Goal: Information Seeking & Learning: Learn about a topic

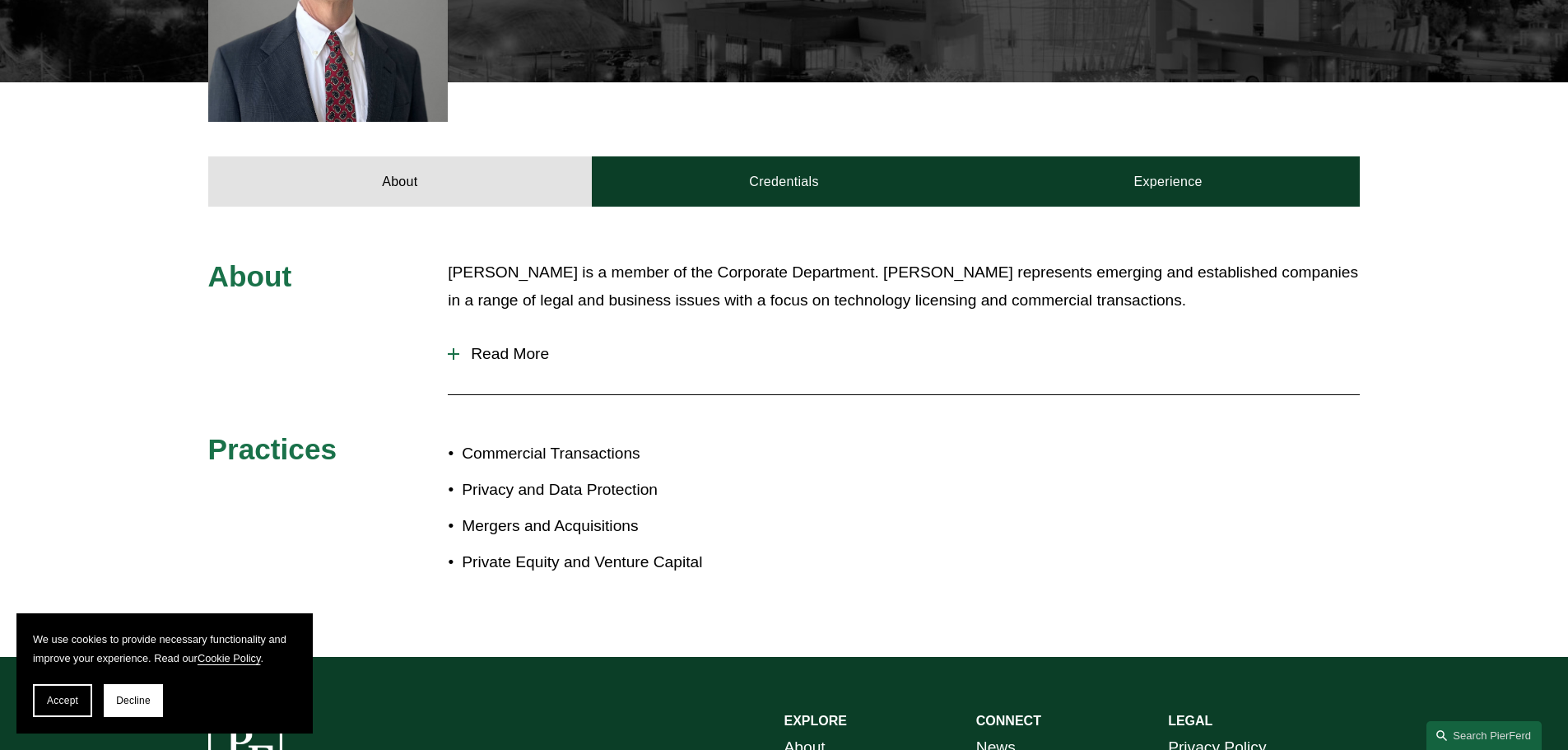
scroll to position [632, 0]
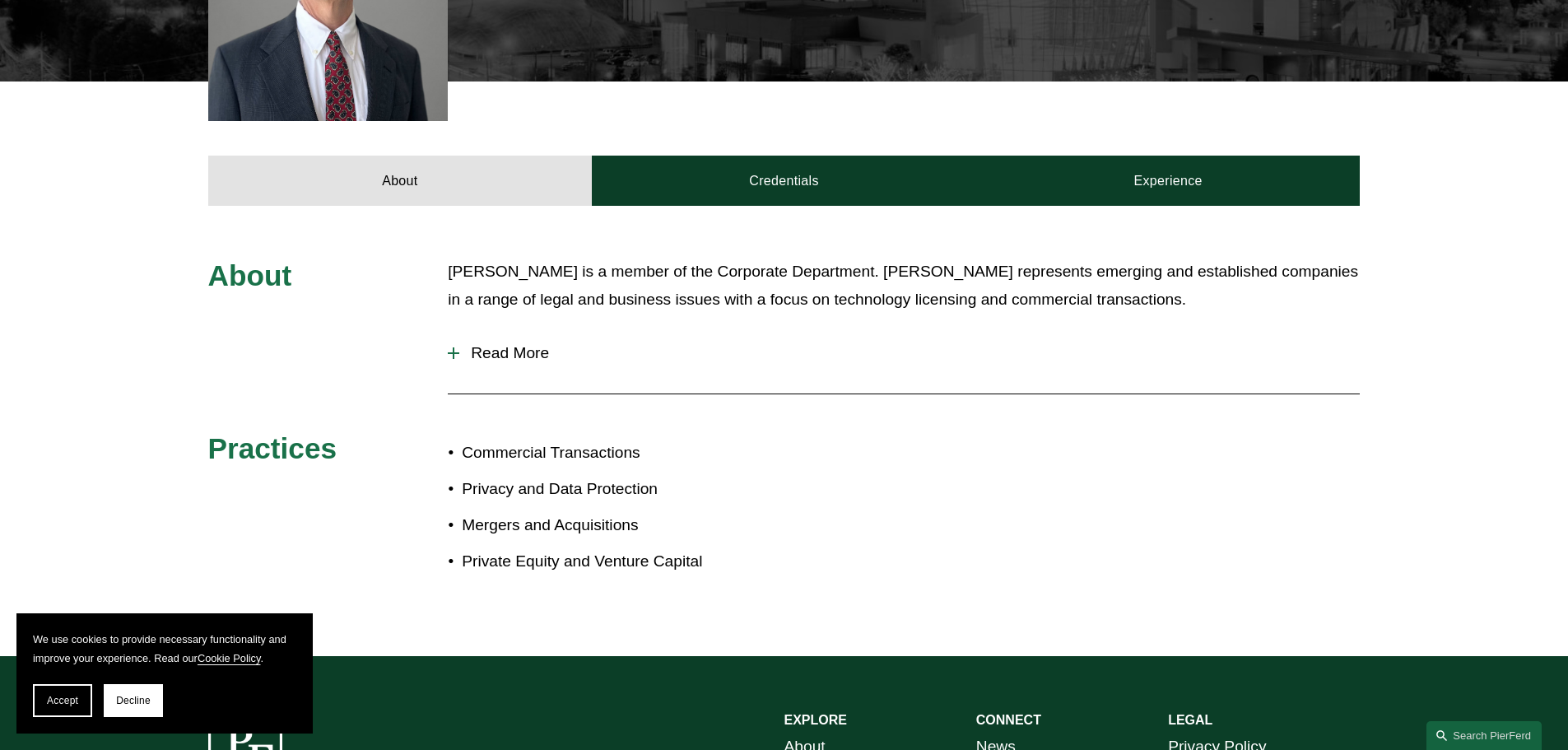
click at [468, 344] on span "Read More" at bounding box center [909, 352] width 901 height 18
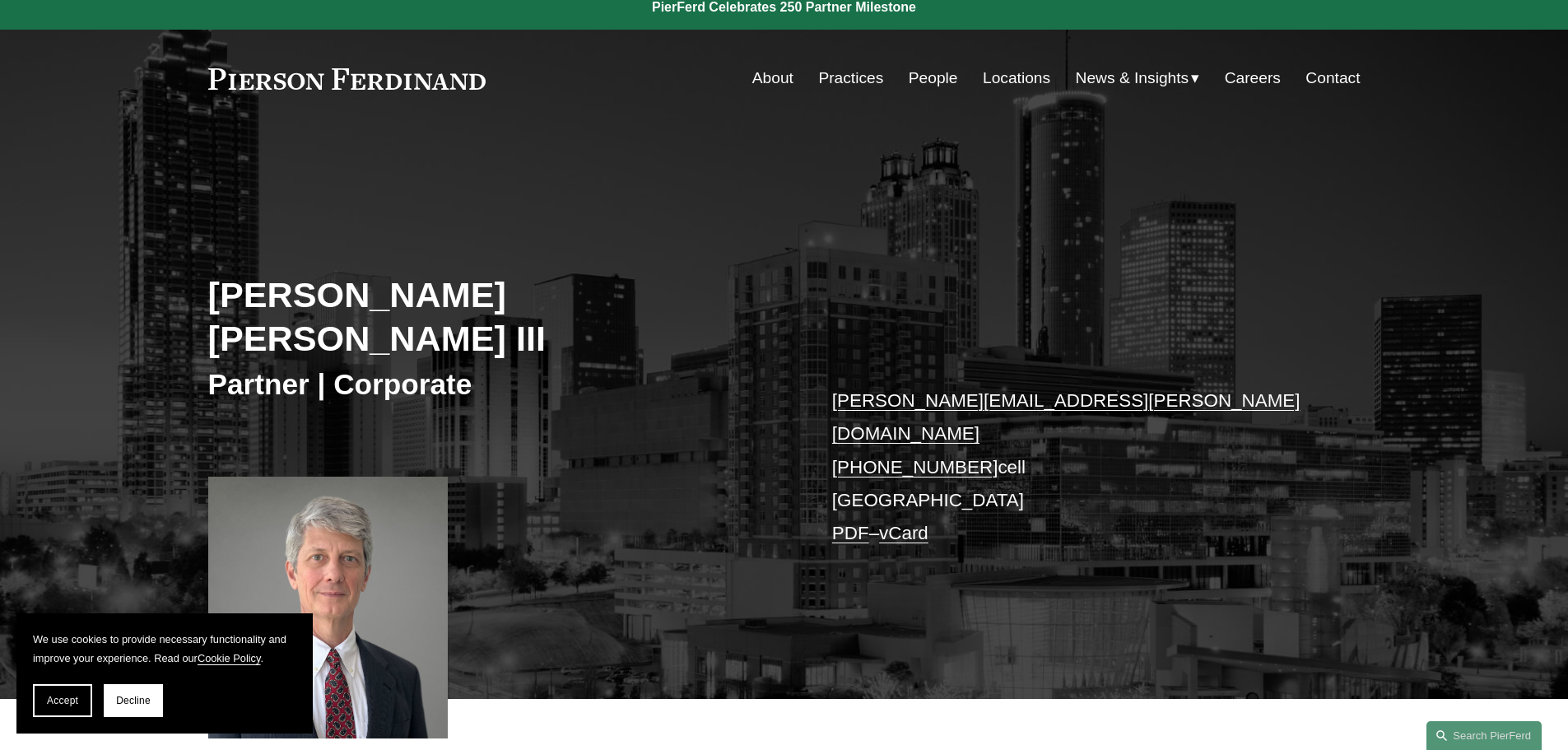
scroll to position [0, 0]
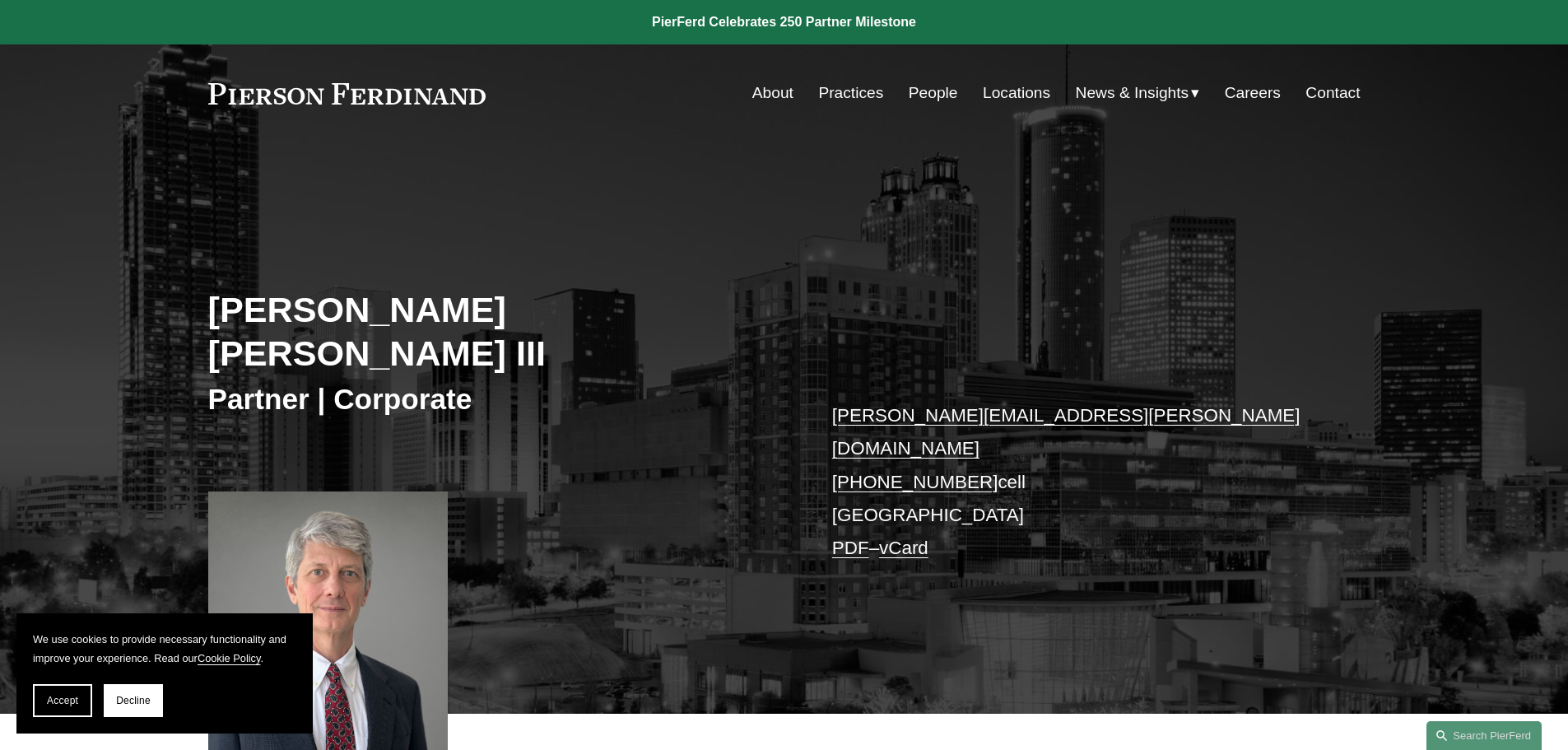
click at [921, 93] on link "People" at bounding box center [933, 93] width 49 height 32
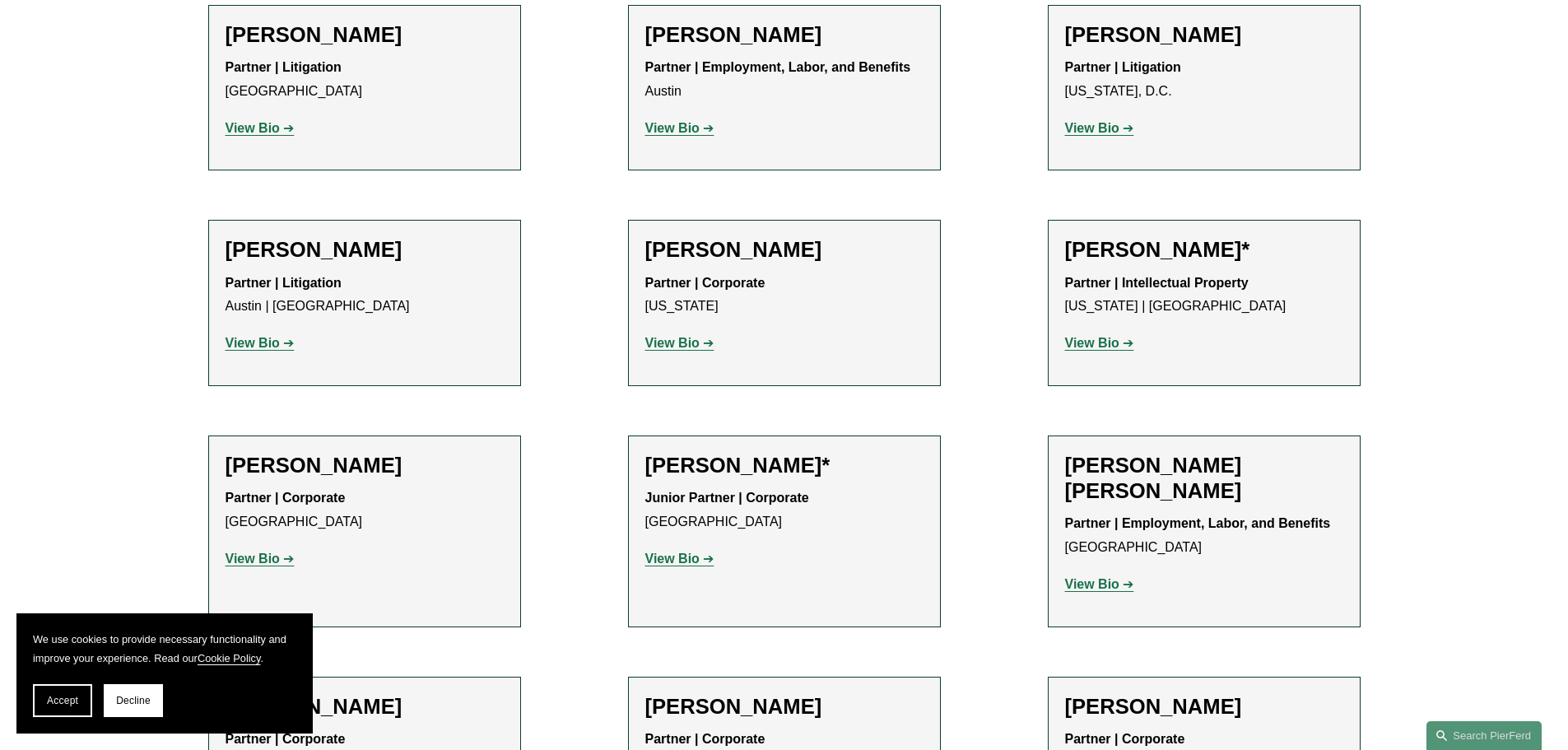
scroll to position [329, 0]
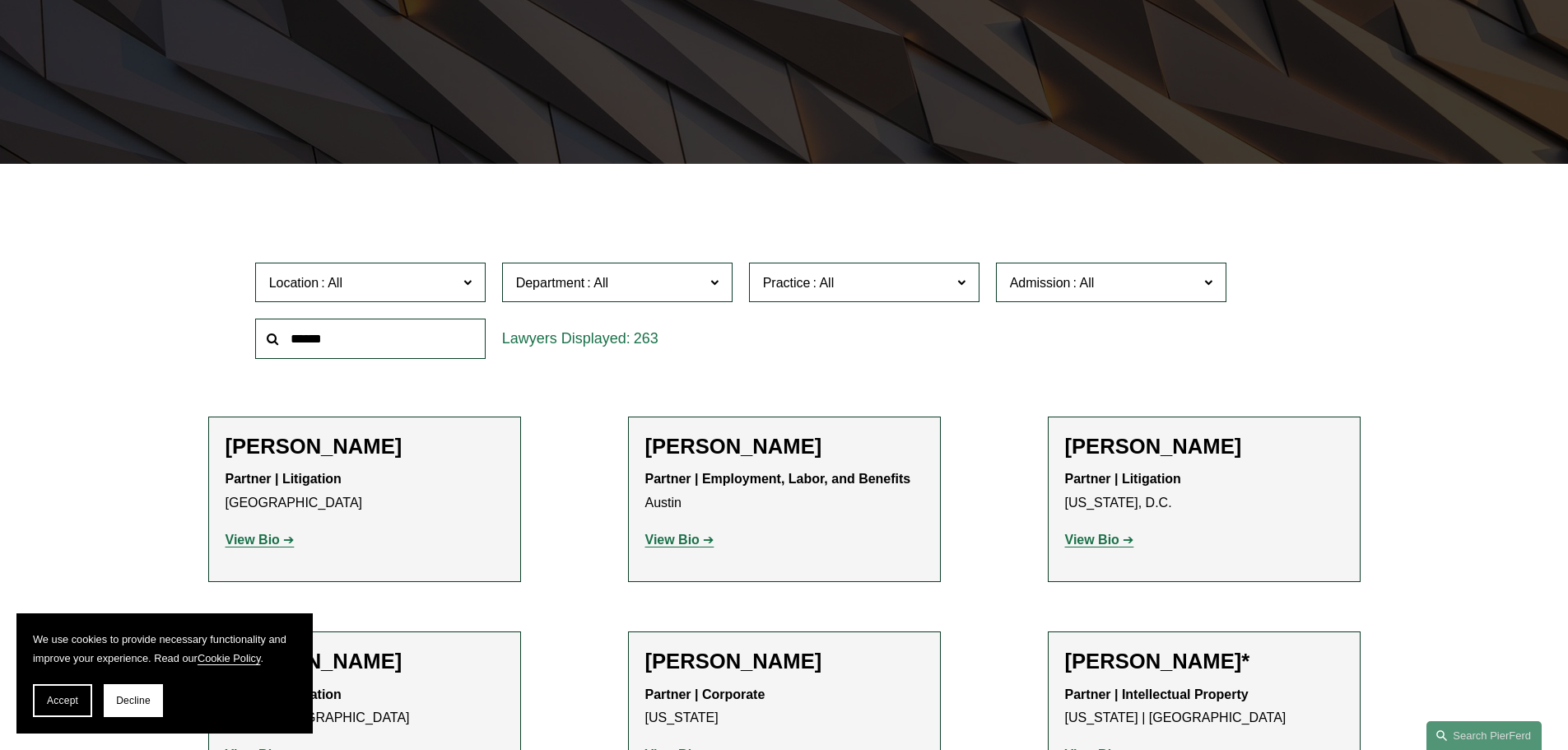
click at [427, 281] on span "Location" at bounding box center [363, 282] width 188 height 22
click at [0, 0] on link "[GEOGRAPHIC_DATA]" at bounding box center [0, 0] width 0 height 0
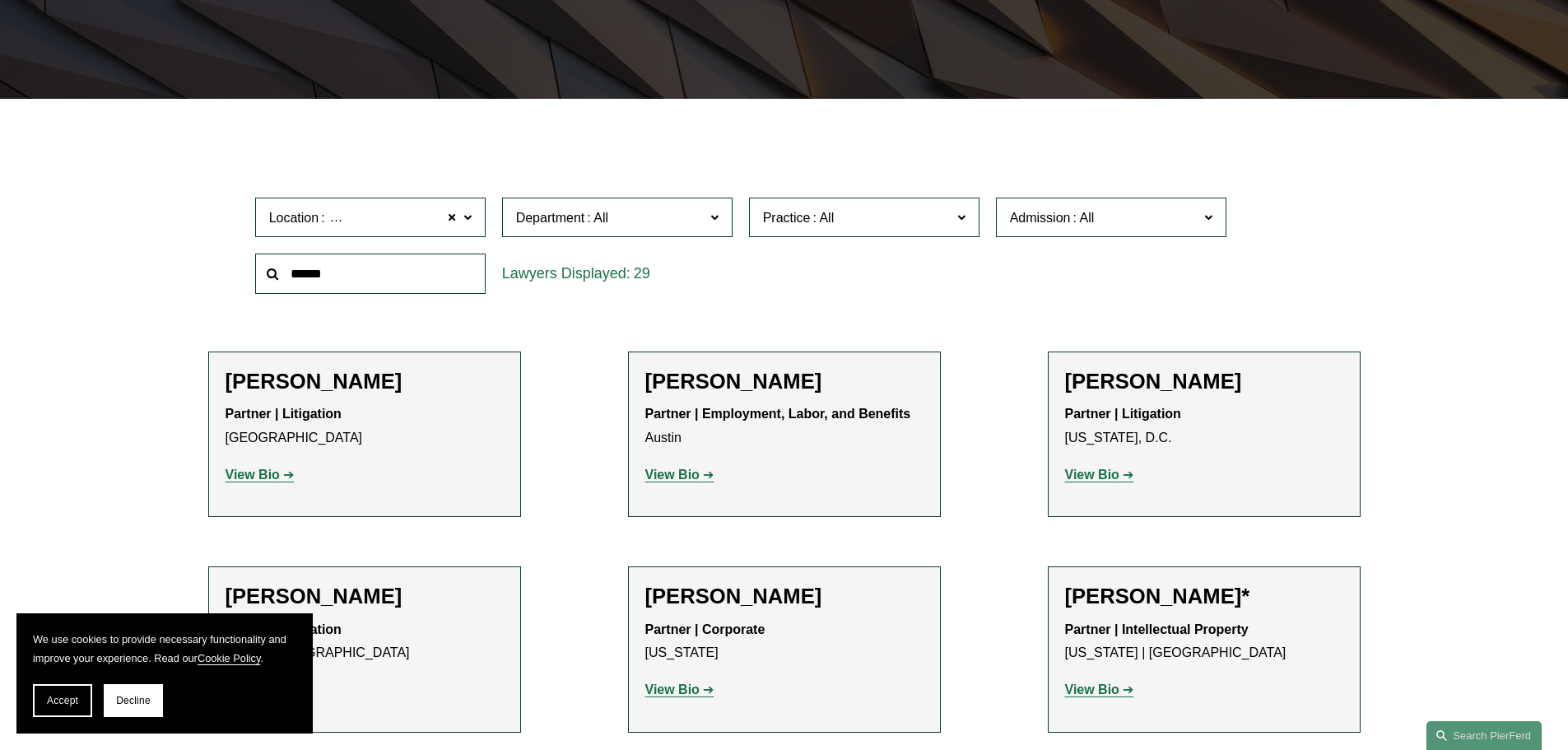
scroll to position [494, 0]
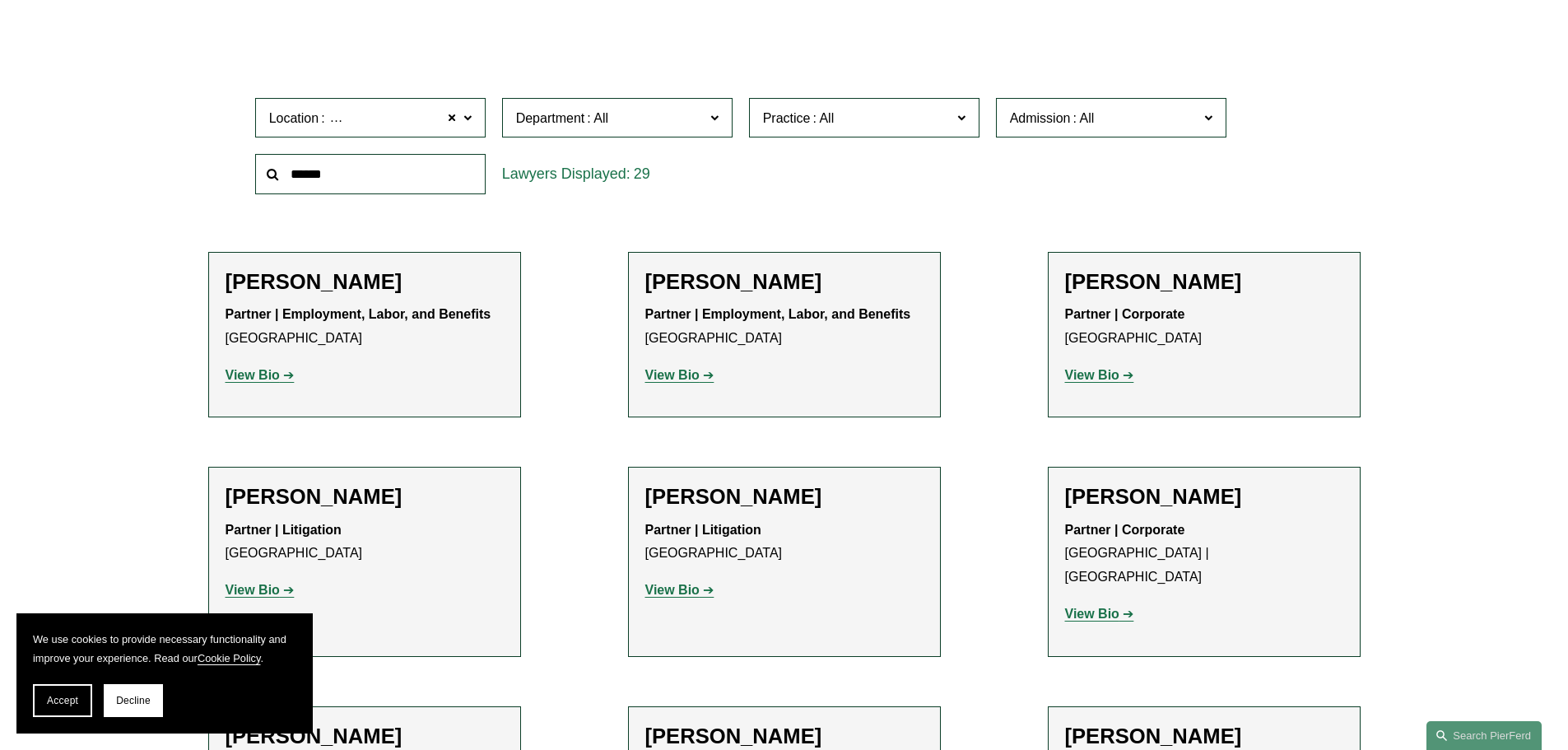
click at [271, 378] on strong "View Bio" at bounding box center [253, 375] width 55 height 14
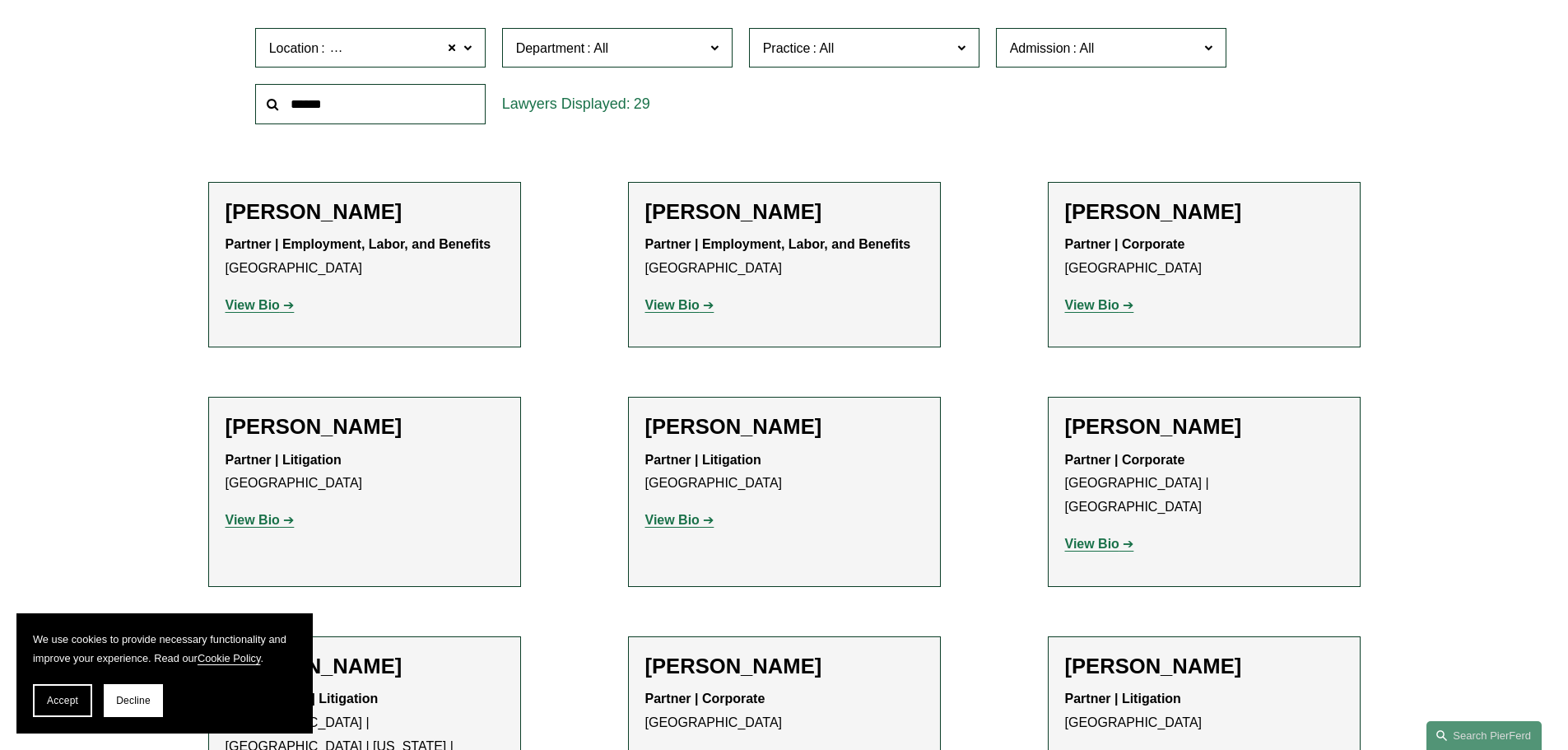
scroll to position [659, 0]
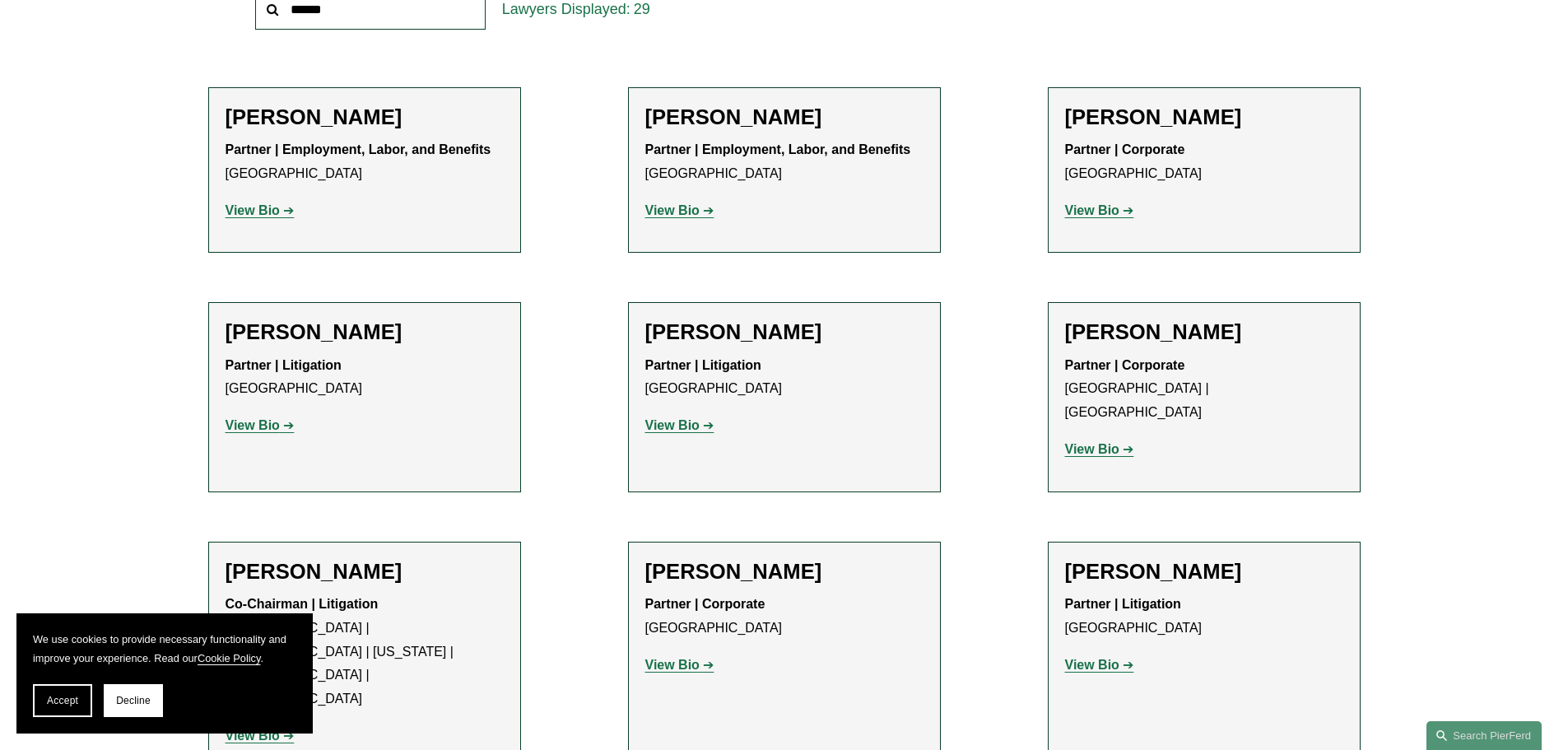
click at [1105, 442] on strong "View Bio" at bounding box center [1092, 448] width 55 height 14
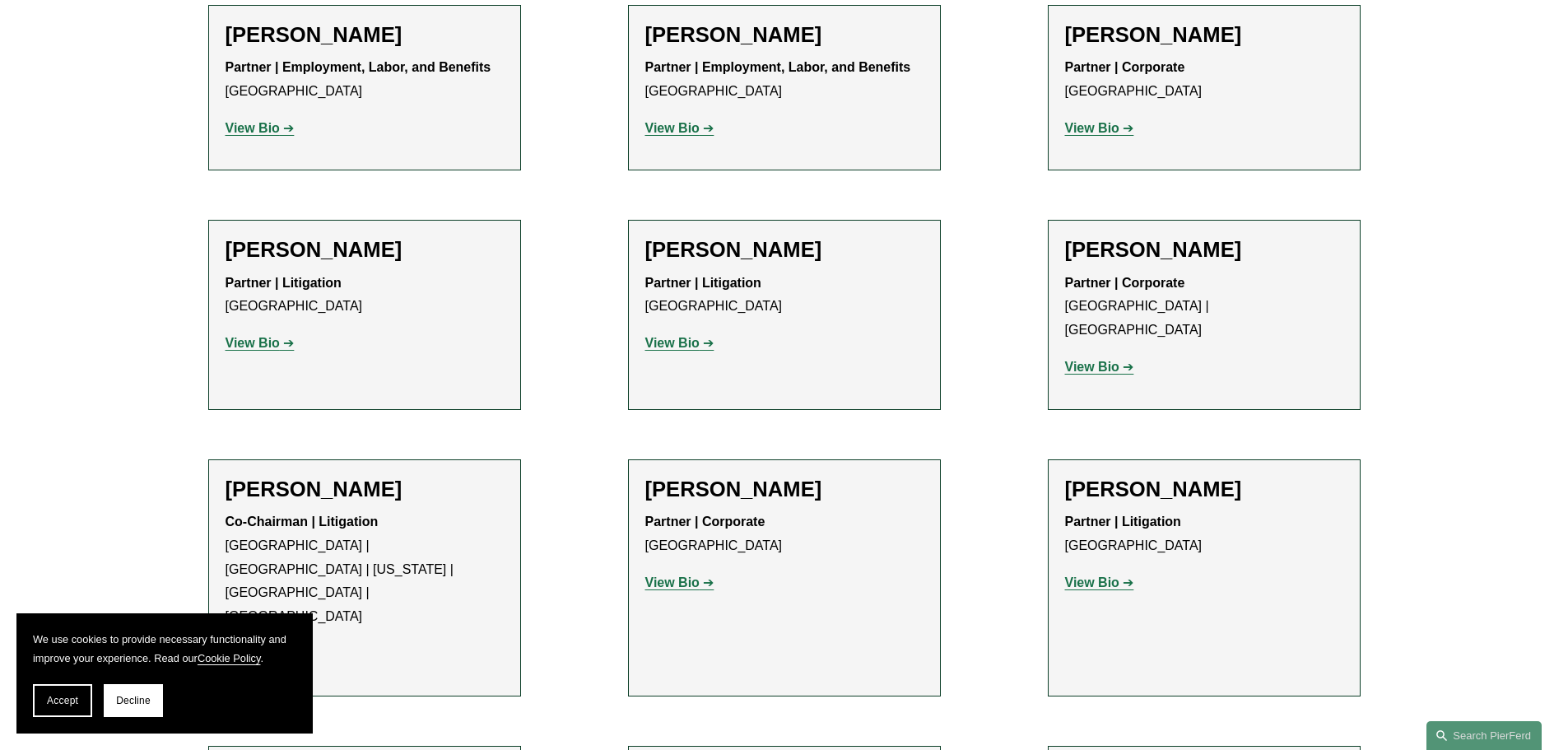
click at [269, 345] on strong "View Bio" at bounding box center [253, 343] width 55 height 14
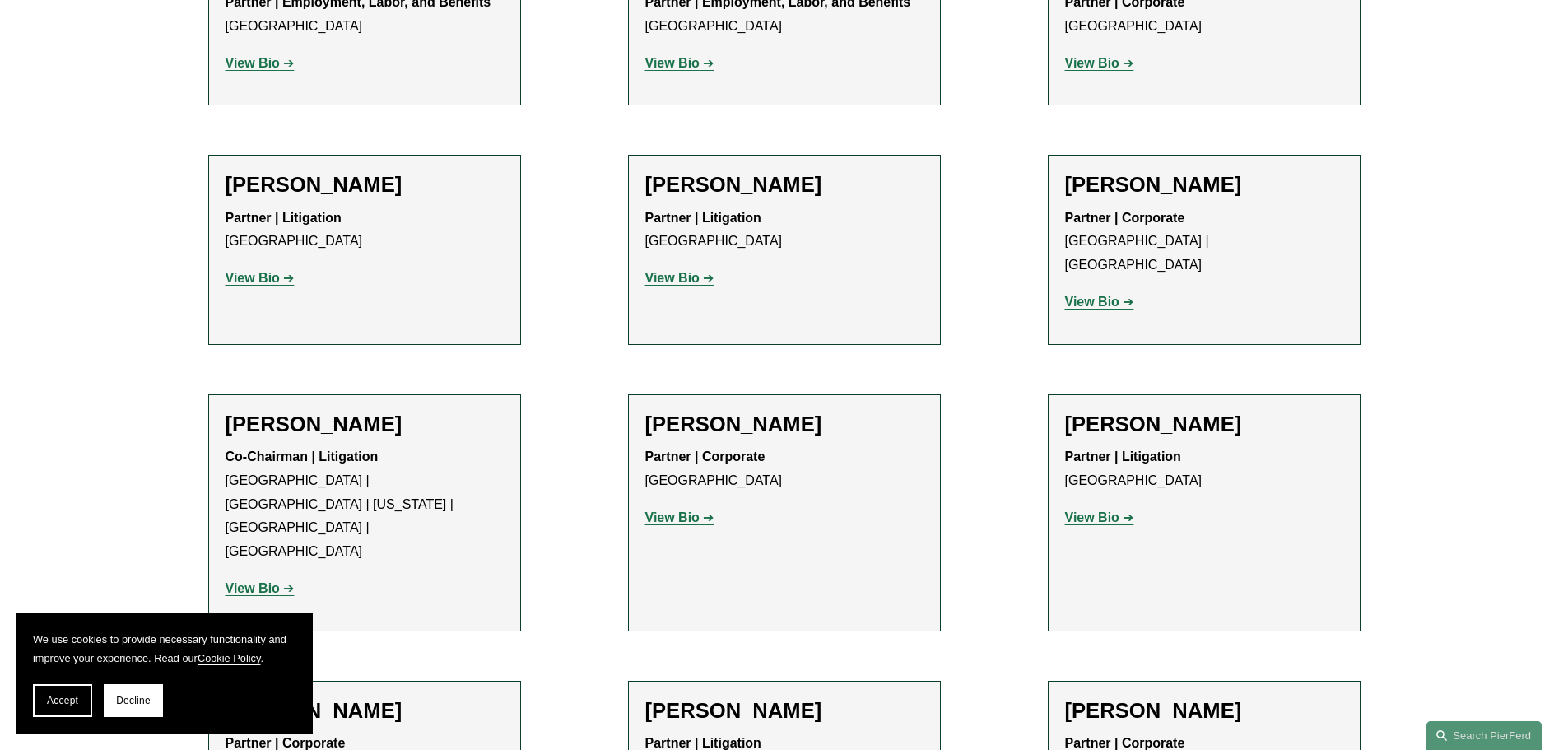
scroll to position [906, 0]
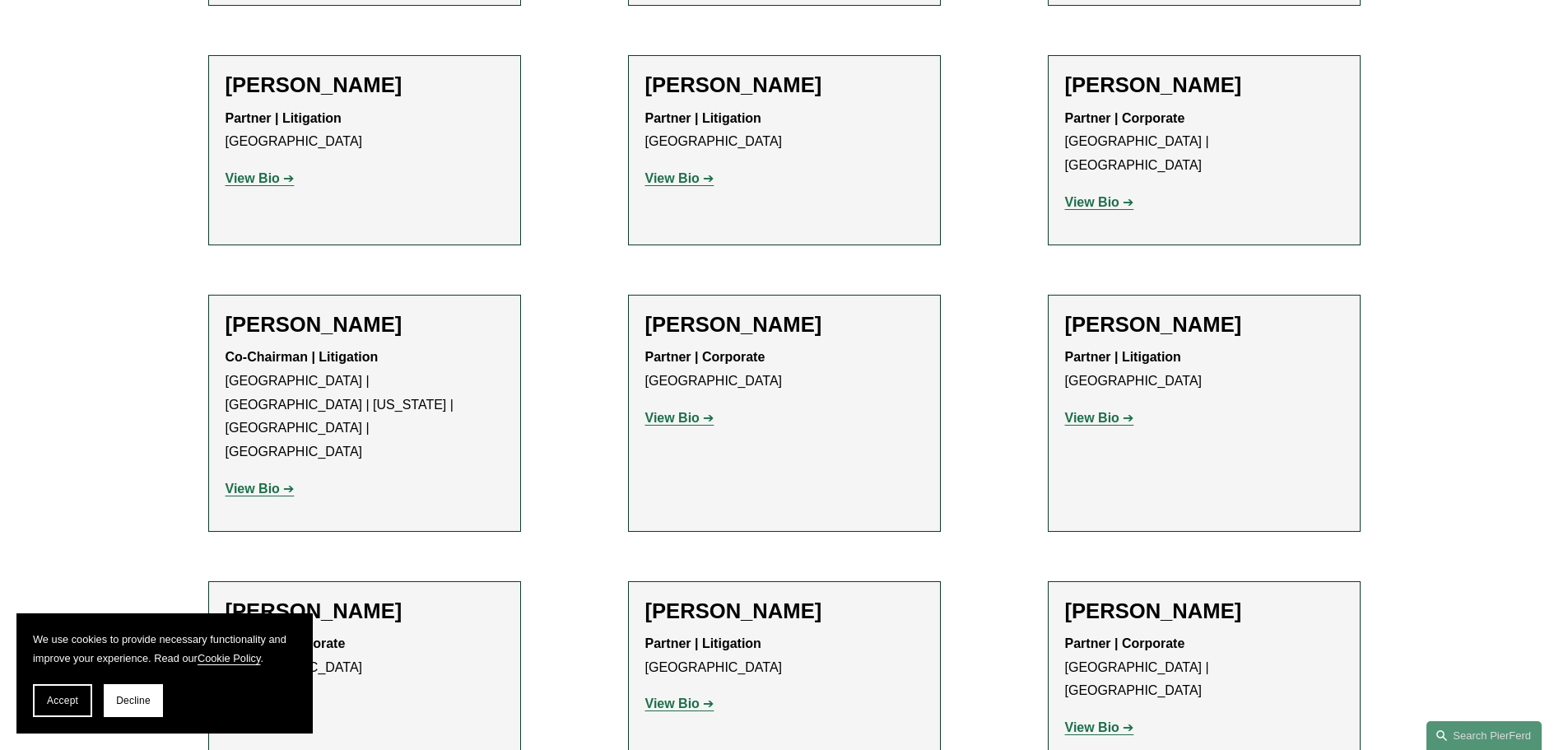
click at [275, 482] on strong "View Bio" at bounding box center [253, 489] width 55 height 14
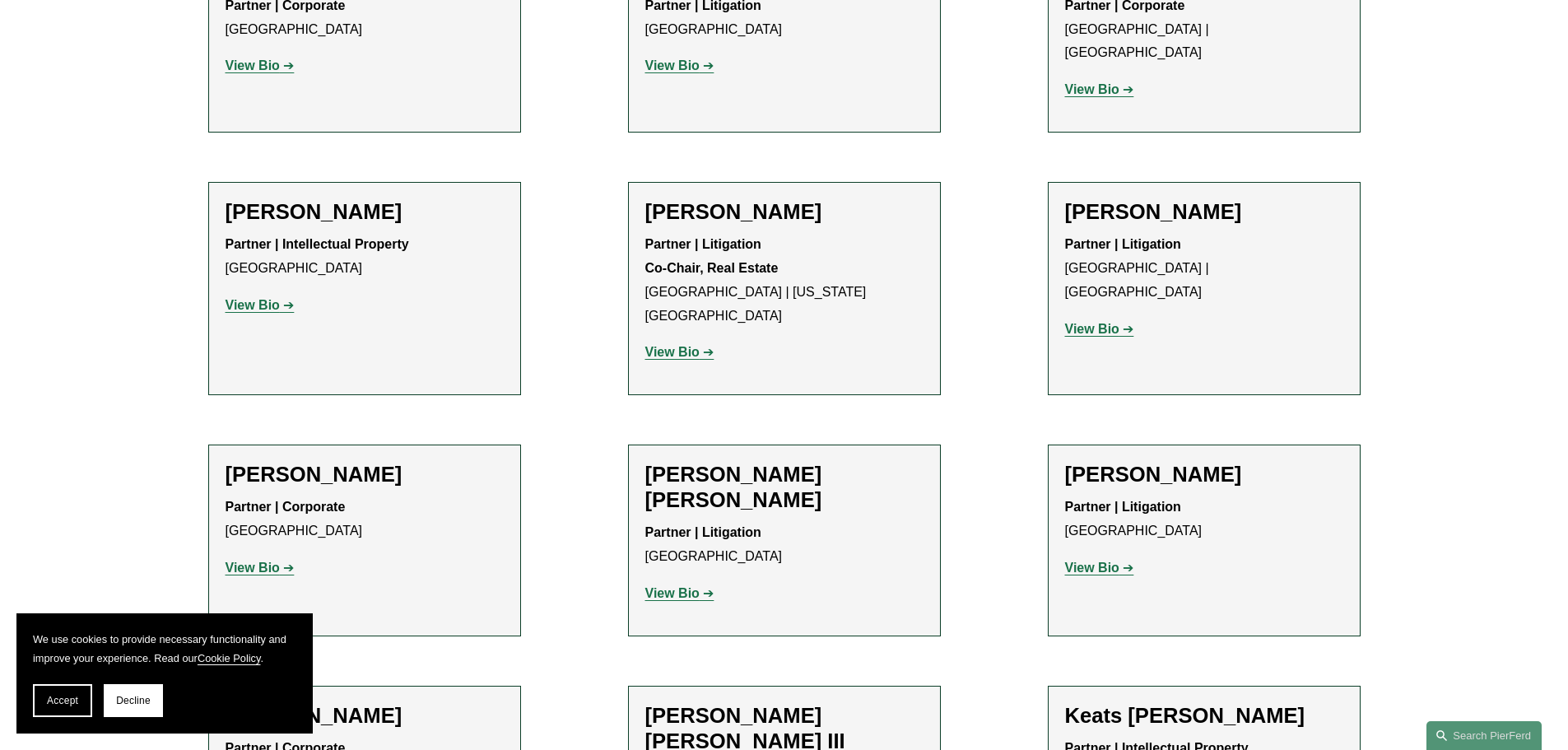
scroll to position [1564, 0]
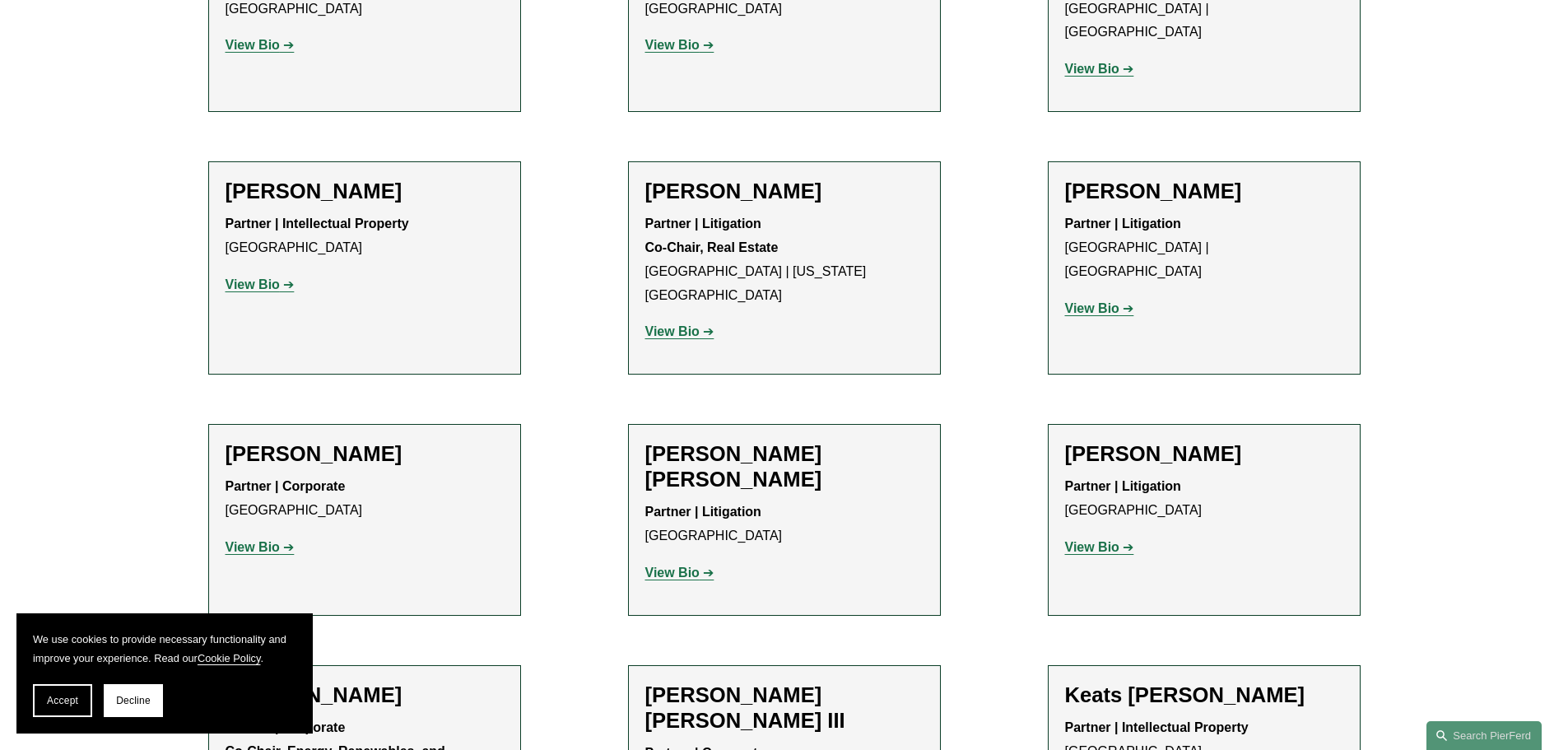
click at [262, 278] on strong "View Bio" at bounding box center [253, 284] width 55 height 14
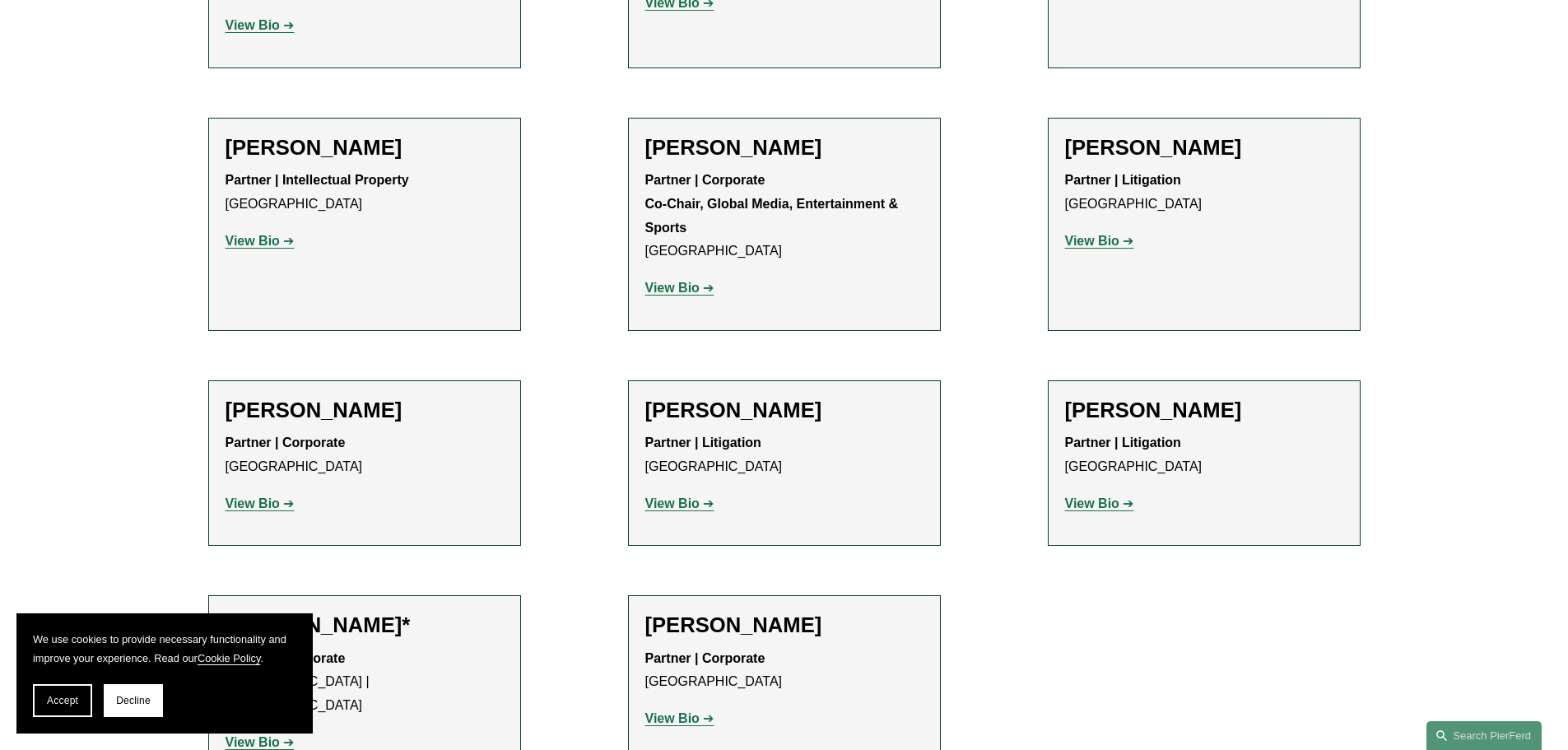
scroll to position [2378, 0]
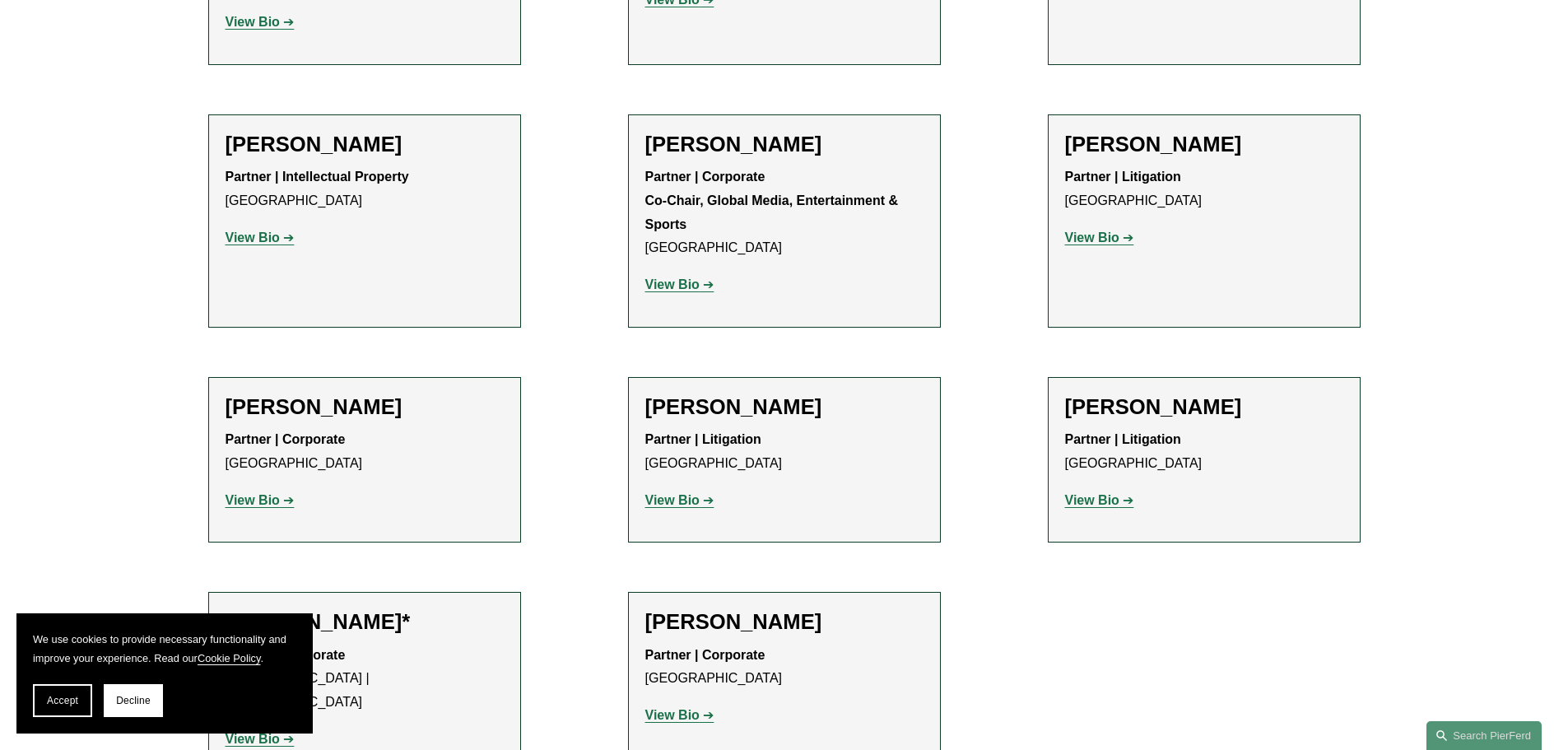
click at [269, 732] on strong "View Bio" at bounding box center [253, 738] width 55 height 14
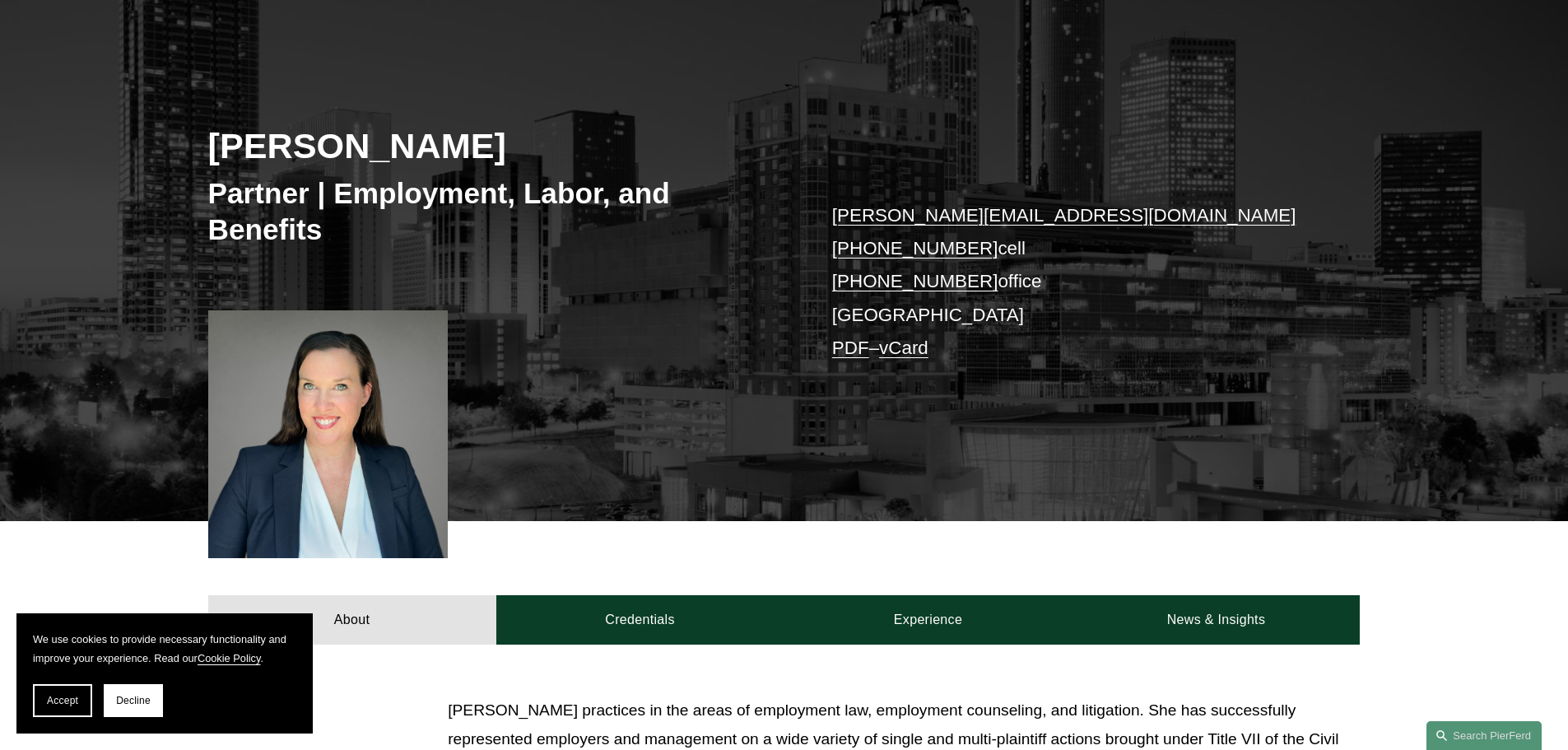
scroll to position [164, 0]
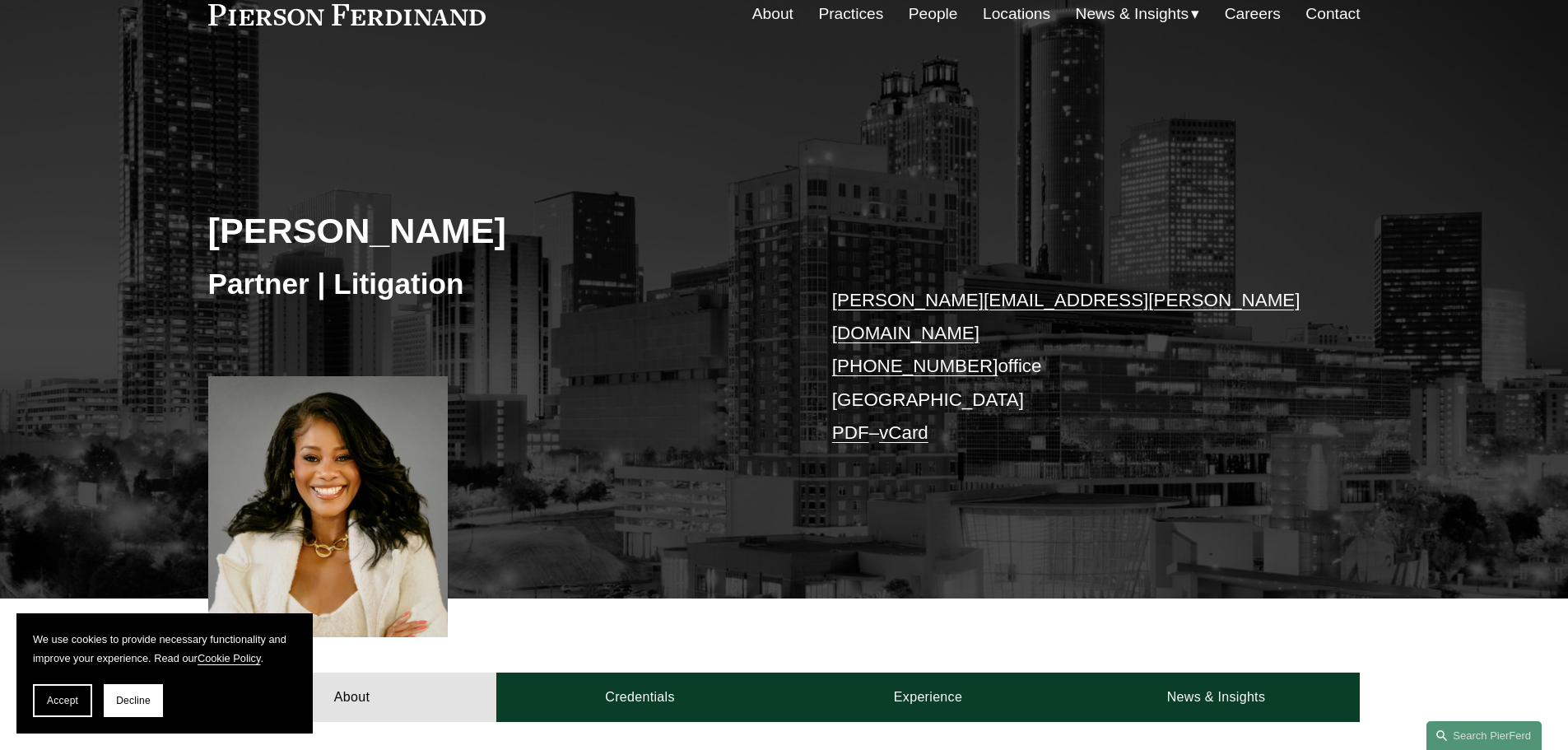
scroll to position [164, 0]
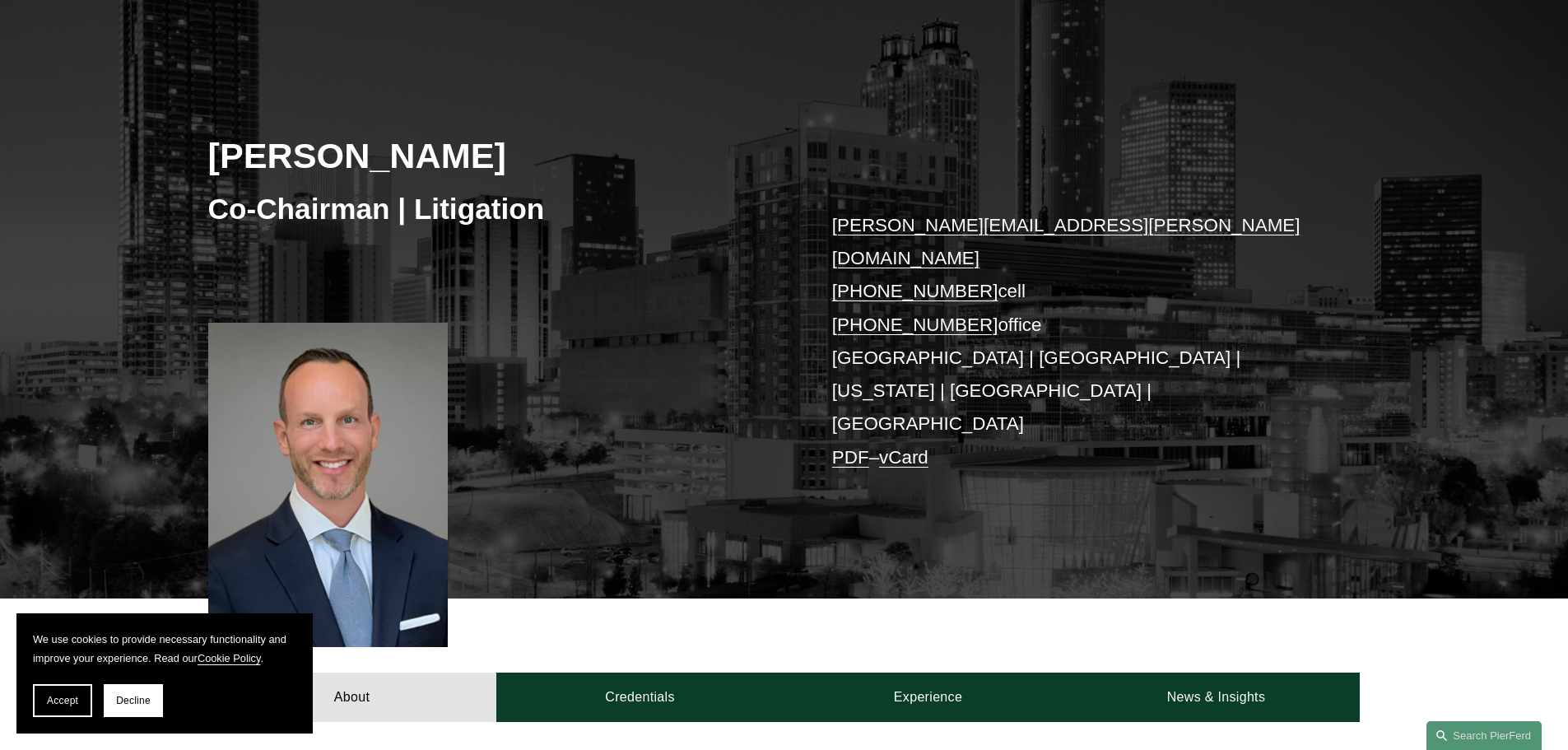
scroll to position [164, 0]
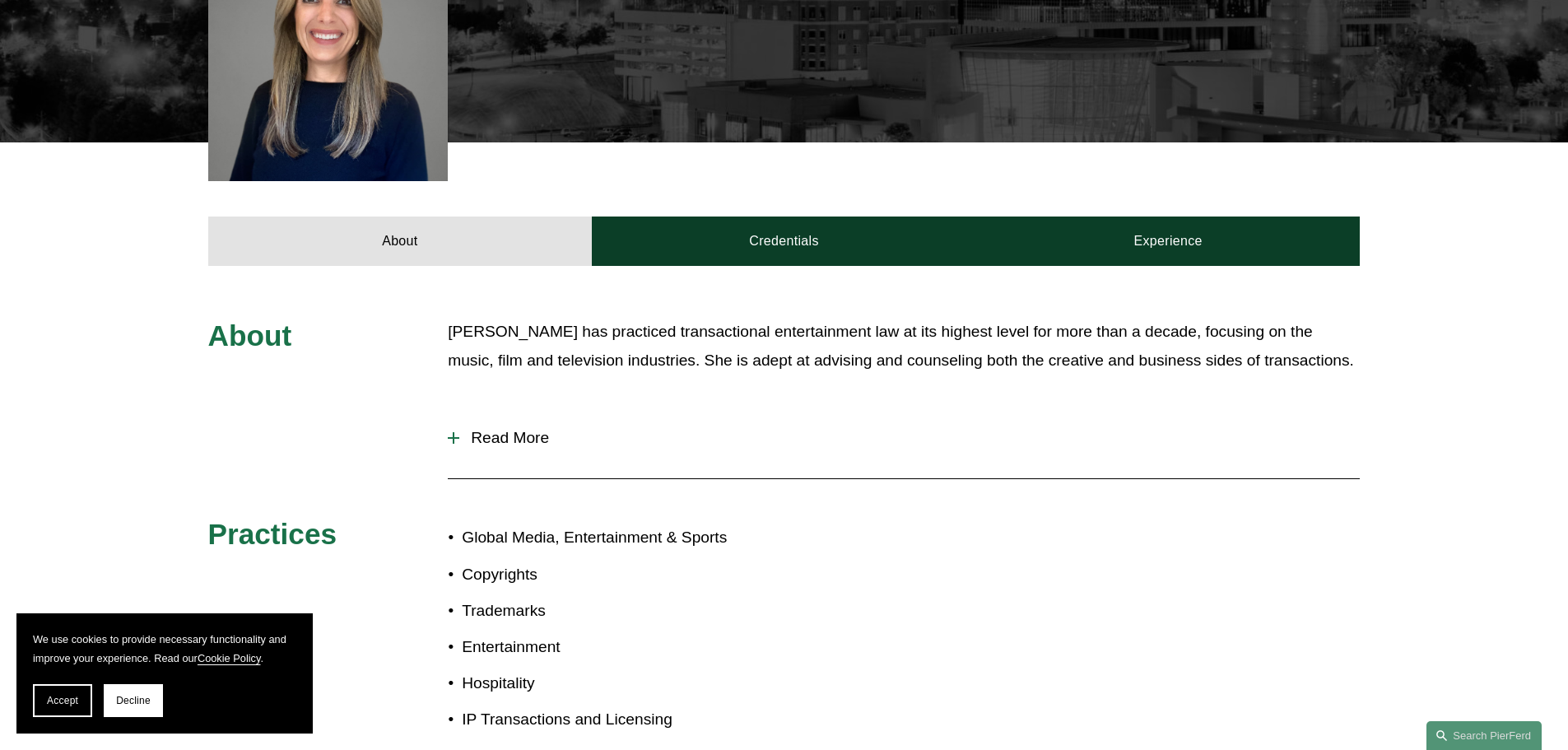
scroll to position [536, 0]
click at [514, 428] on span "Read More" at bounding box center [909, 437] width 901 height 18
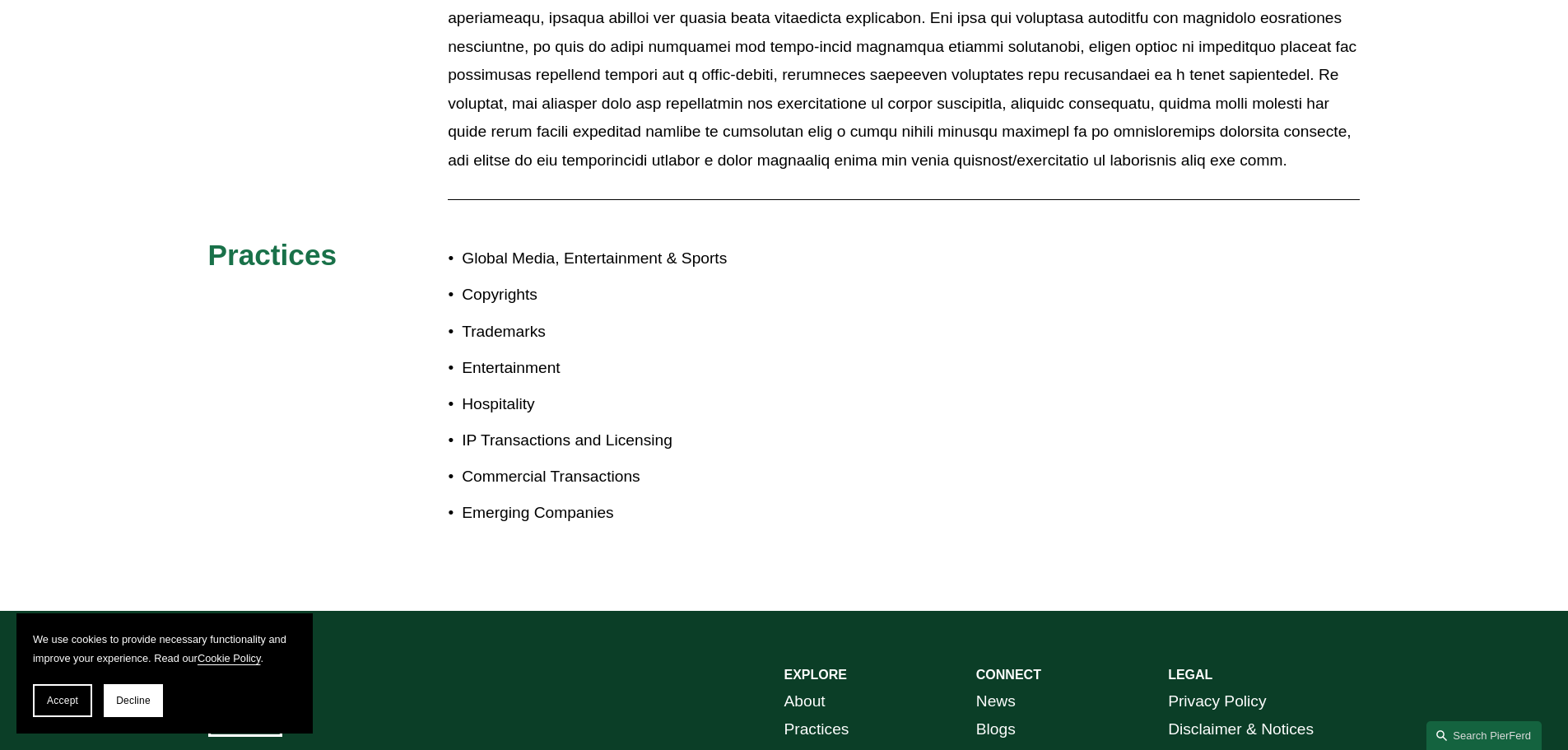
scroll to position [1079, 0]
